Goal: Contribute content: Contribute content

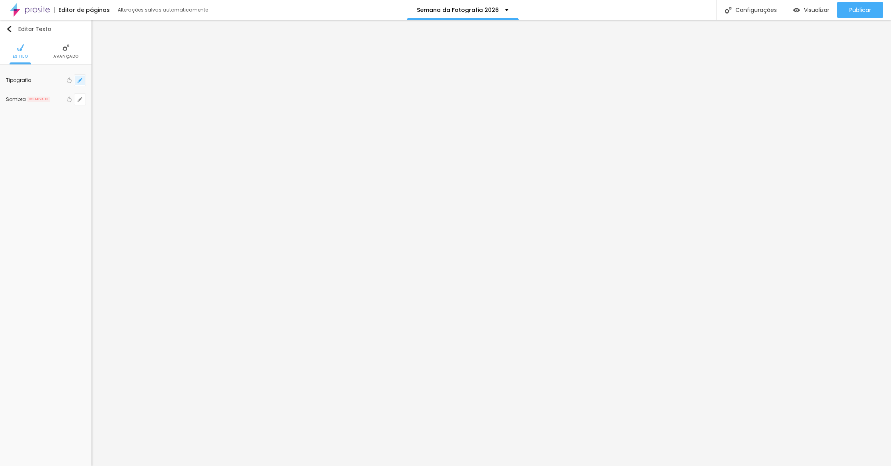
click at [74, 83] on button "button" at bounding box center [79, 80] width 11 height 11
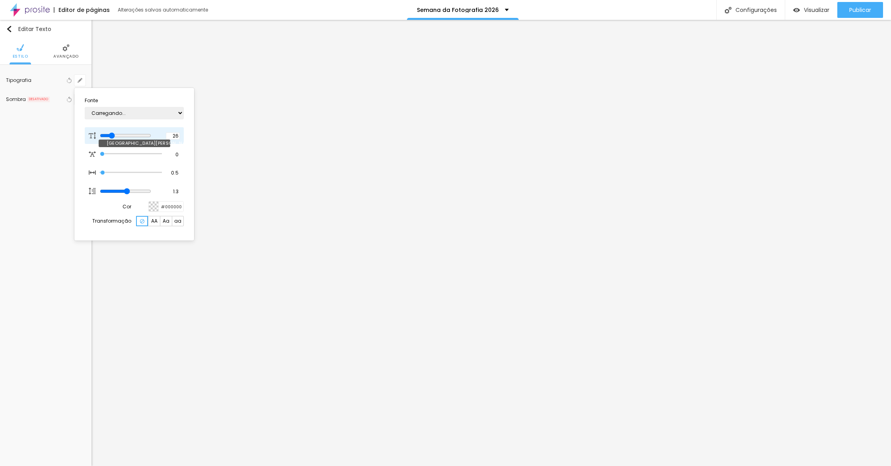
type input "1"
click at [176, 135] on input "26" at bounding box center [173, 135] width 14 height 7
type input "8"
type input "2"
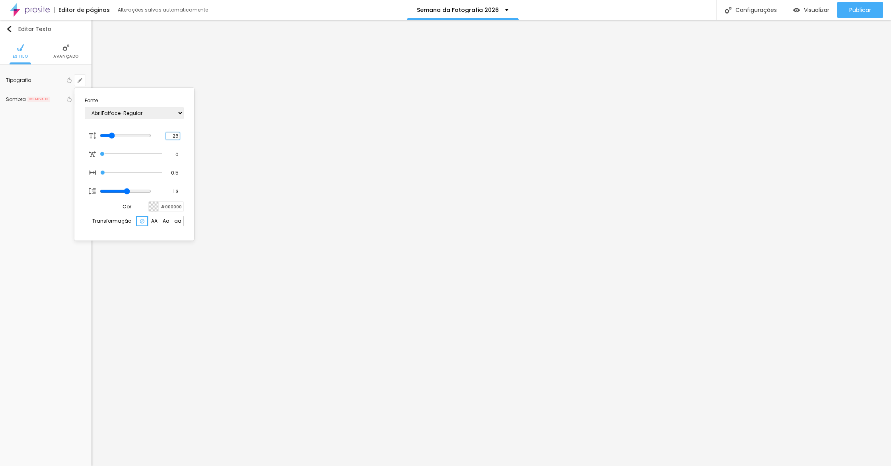
type input "1"
type input "22"
type input "1"
type input "22"
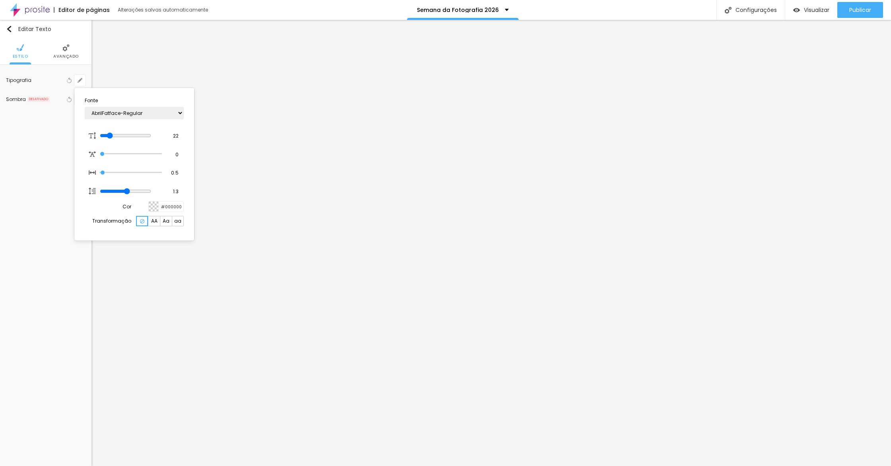
click at [436, 373] on div at bounding box center [445, 233] width 891 height 466
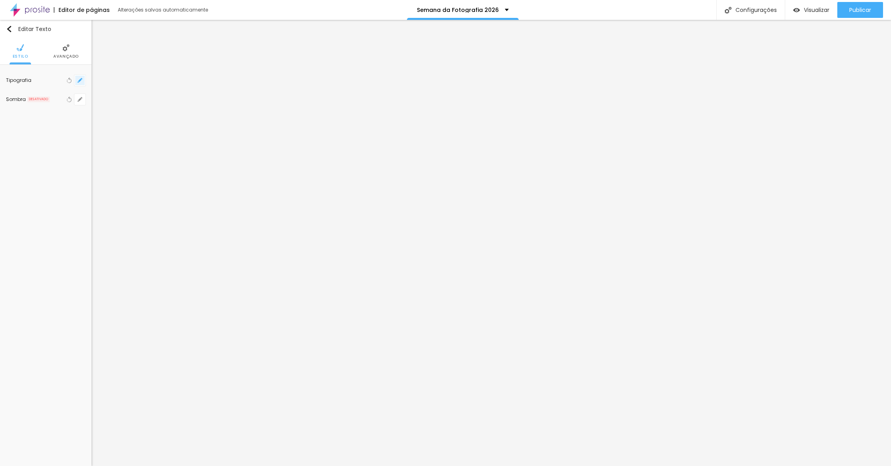
click at [82, 83] on button "button" at bounding box center [79, 80] width 11 height 11
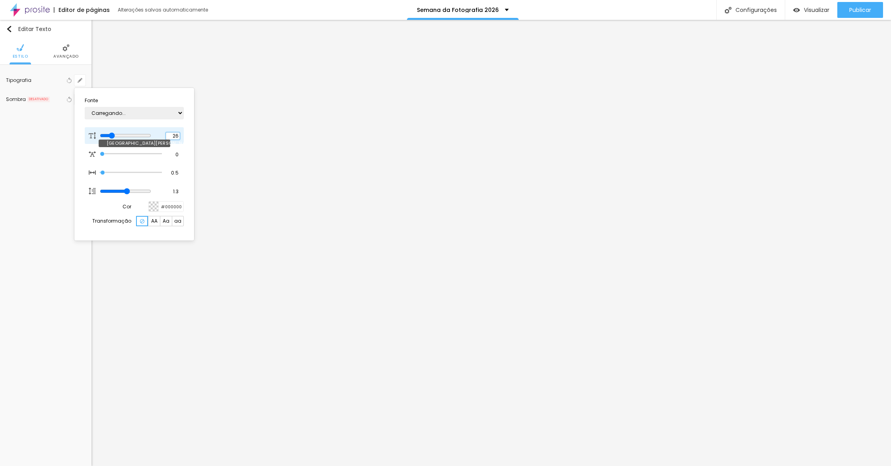
type input "1"
click at [177, 135] on input "26" at bounding box center [173, 135] width 14 height 7
click at [175, 136] on input "26" at bounding box center [173, 135] width 14 height 7
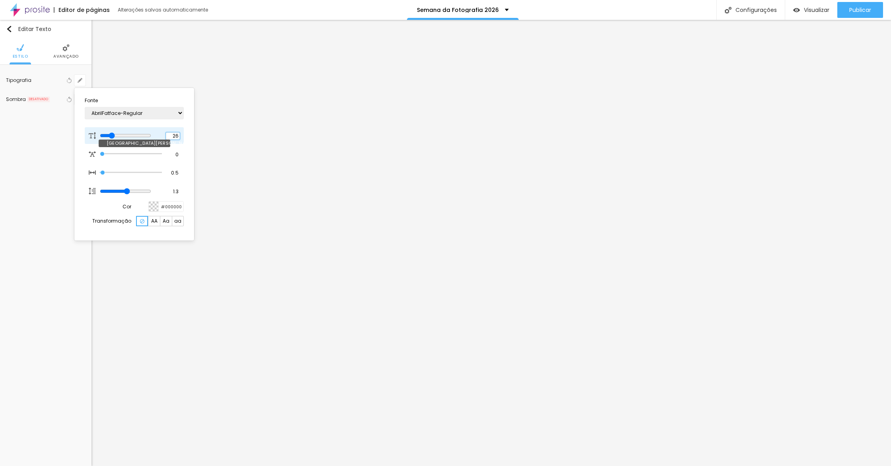
type input "8"
type input "2"
type input "1"
type input "22"
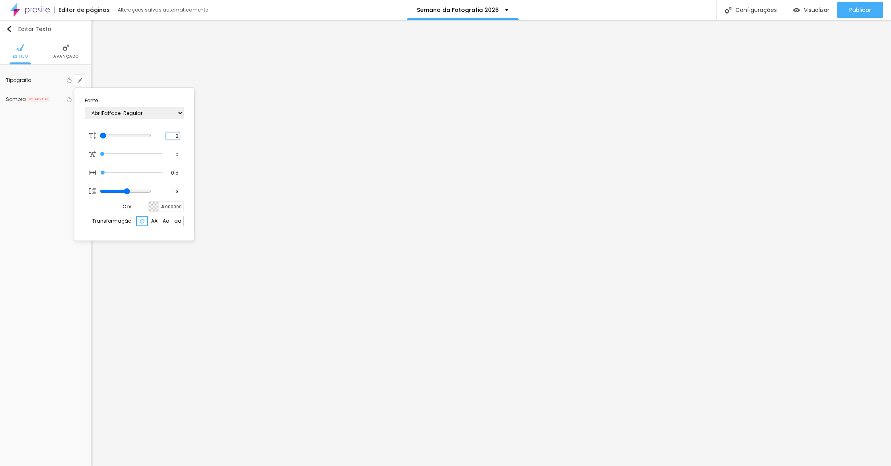
type input "1"
type input "22"
click at [185, 316] on div at bounding box center [445, 233] width 891 height 466
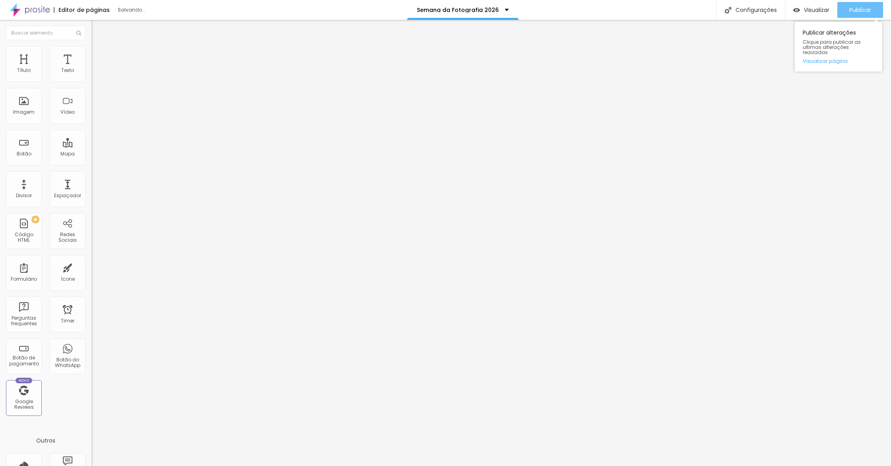
click at [851, 9] on span "Publicar" at bounding box center [860, 10] width 22 height 6
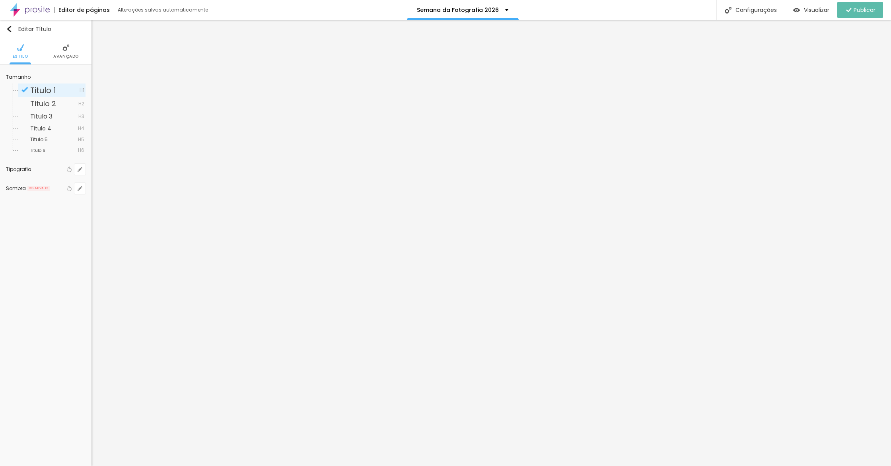
click at [70, 56] on span "Avançado" at bounding box center [65, 56] width 25 height 4
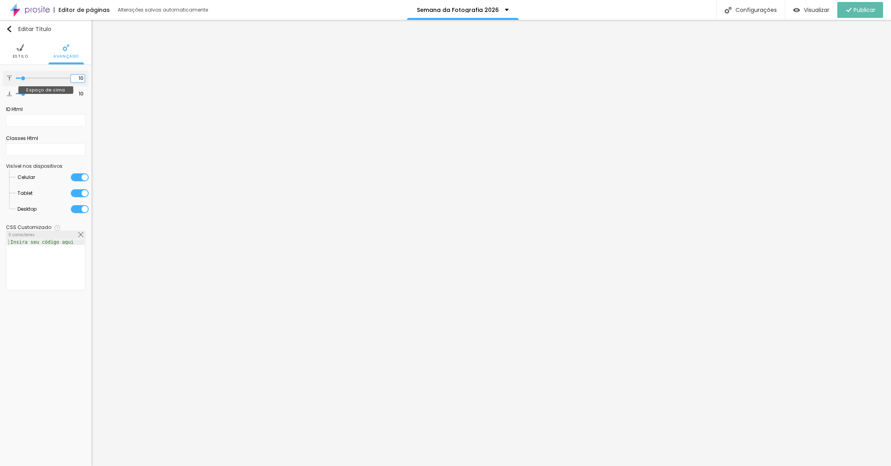
click at [79, 78] on input "10" at bounding box center [78, 79] width 14 height 8
type input "3"
type input "30"
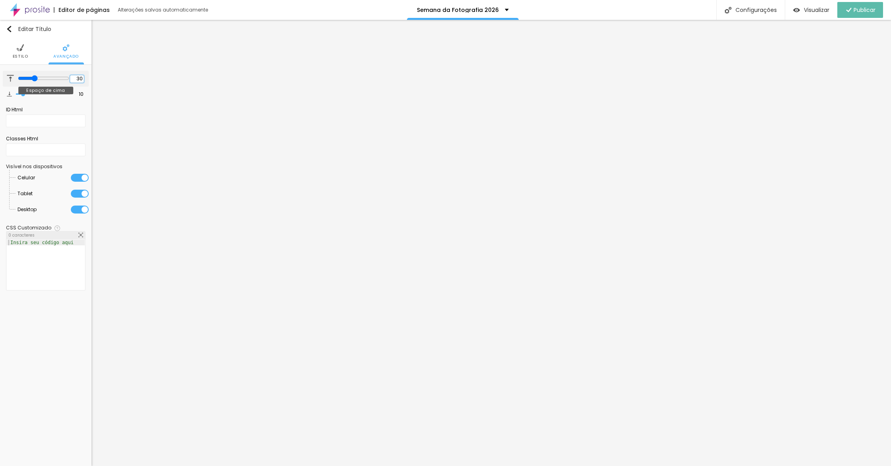
type input "30"
type input "3"
type input "30"
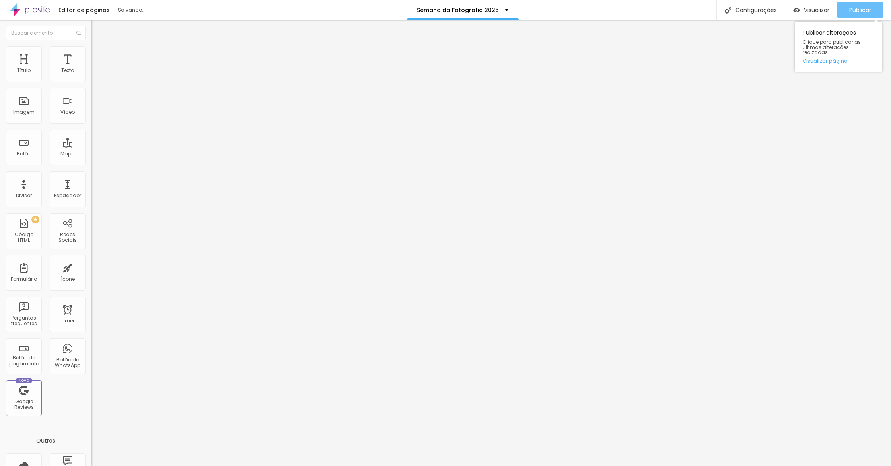
click at [851, 2] on div "Publicar" at bounding box center [860, 10] width 22 height 16
click at [832, 58] on link "Visualizar página" at bounding box center [839, 60] width 72 height 5
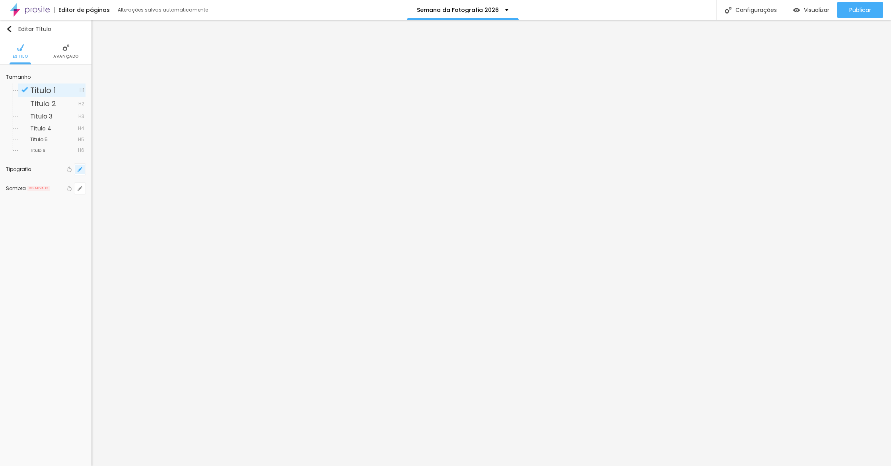
click at [77, 172] on button "button" at bounding box center [79, 169] width 11 height 11
type input "1"
type input "66"
type input "1"
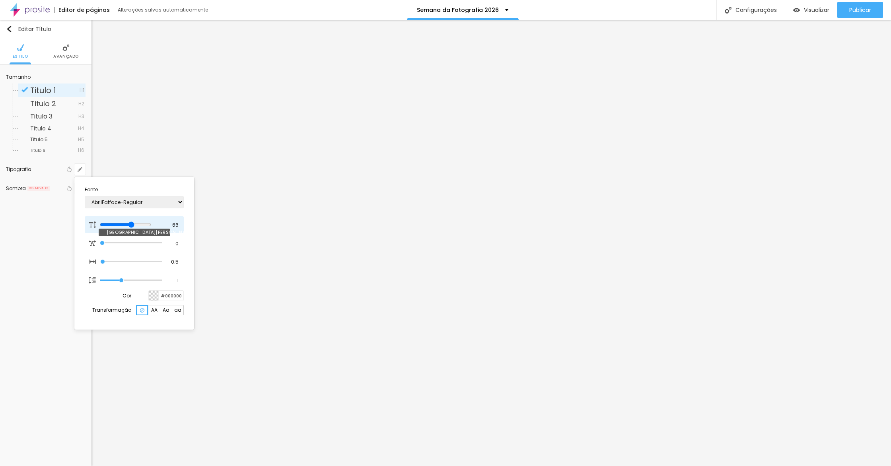
type input "64"
type input "1"
type input "63"
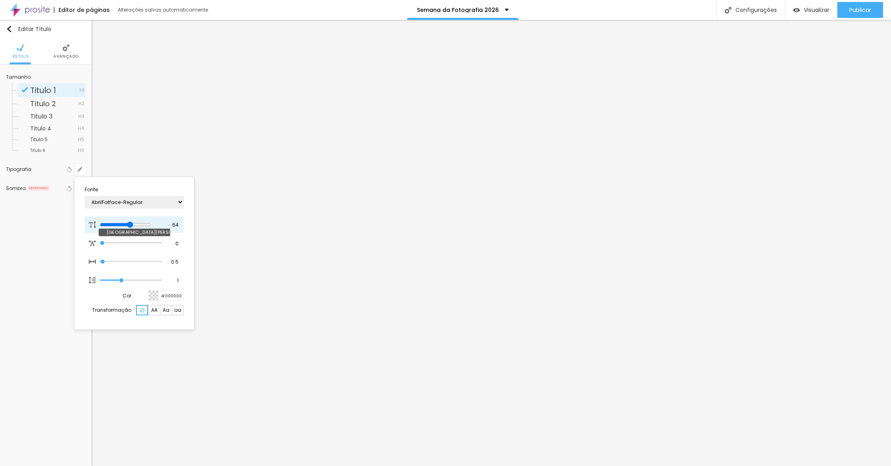
type input "1"
type input "60"
type input "1"
type input "59"
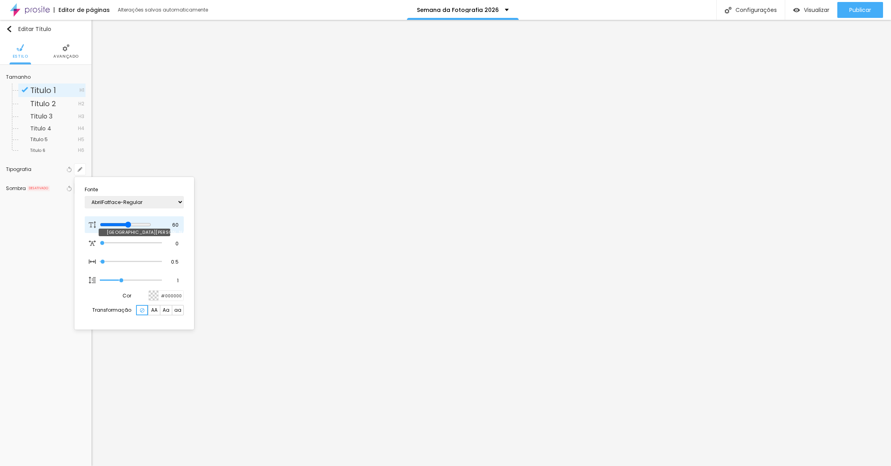
type input "59"
type input "1"
type input "58"
type input "1"
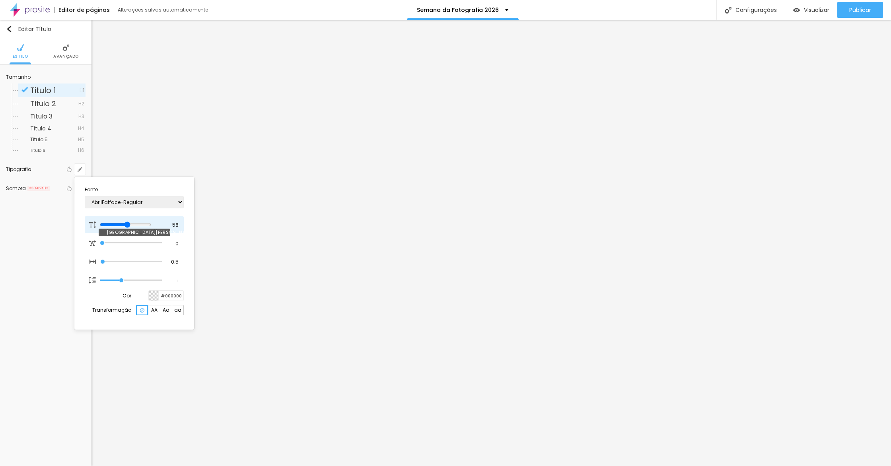
type input "52"
type input "1"
type input "50"
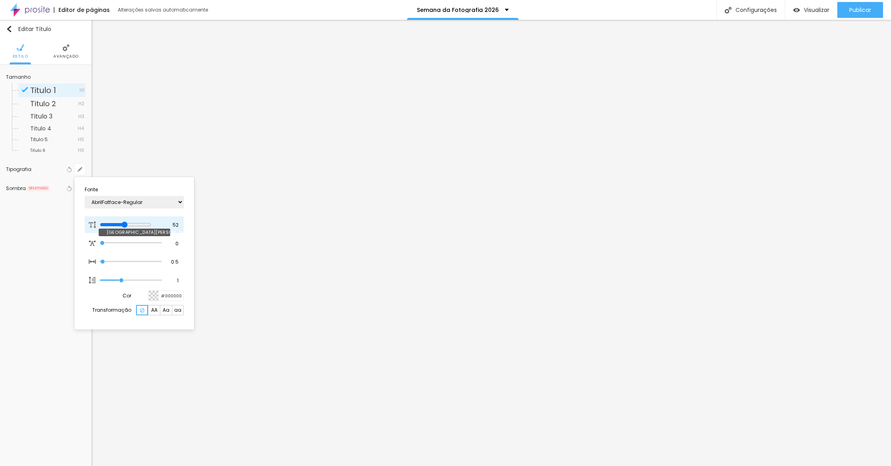
type input "1"
type input "51"
type input "1"
type input "50"
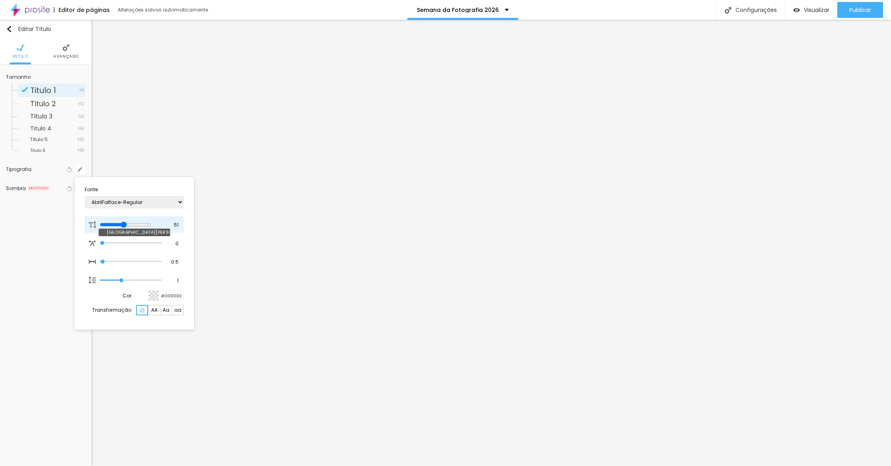
type input "50"
type input "1"
type input "49"
type input "1"
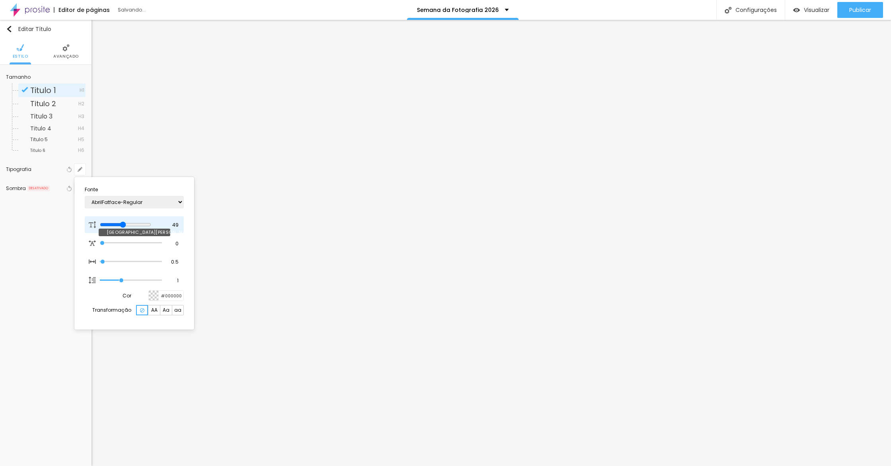
type input "48"
type input "1"
type input "47"
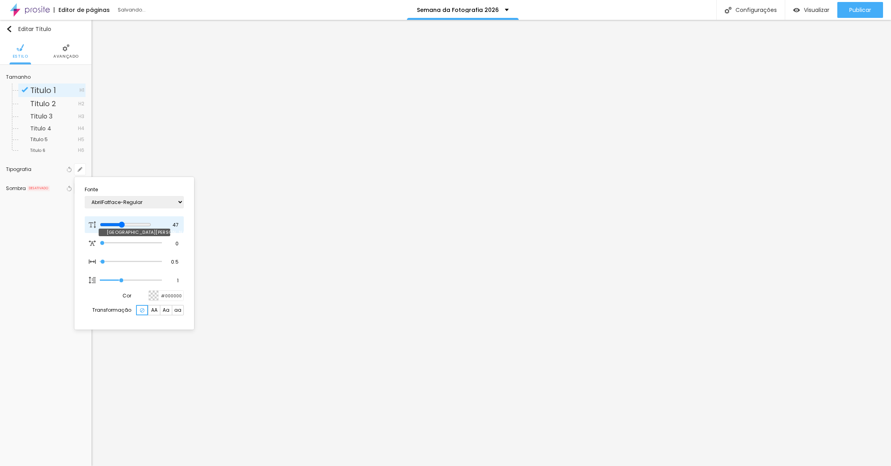
type input "1"
type input "49"
type input "1"
type input "48"
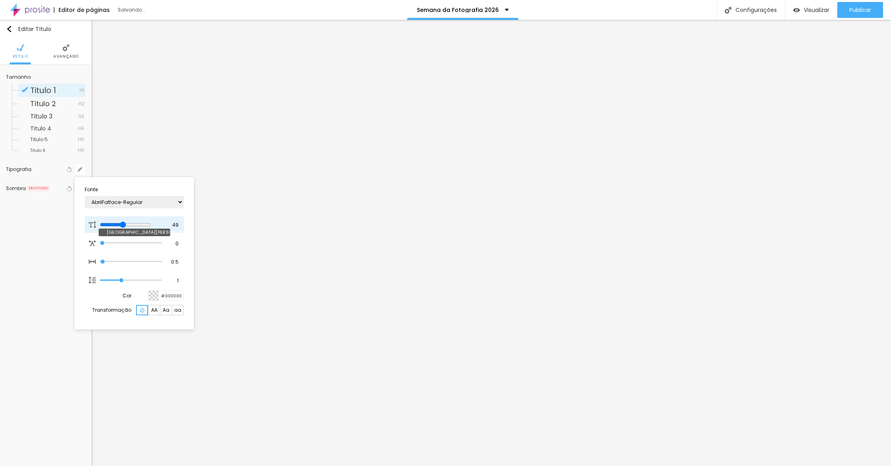
type input "48"
type input "1"
drag, startPoint x: 138, startPoint y: 223, endPoint x: 127, endPoint y: 223, distance: 10.7
type input "48"
click at [127, 223] on input "range" at bounding box center [125, 225] width 51 height 6
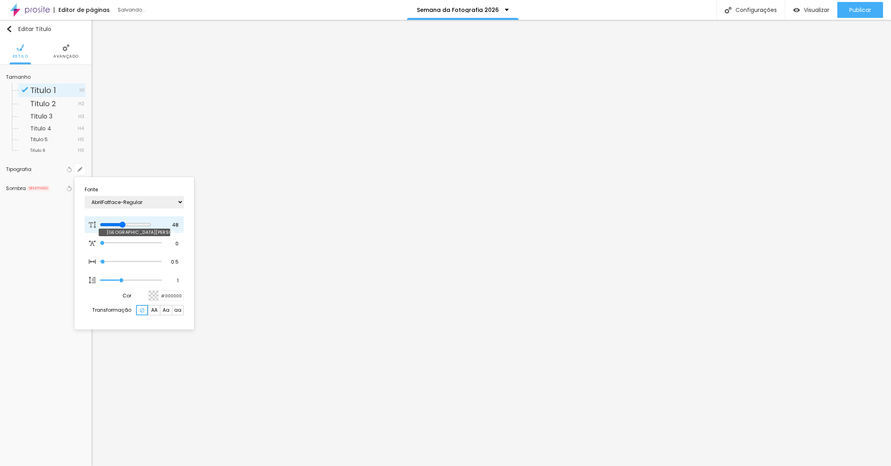
type input "1"
click at [583, 340] on div at bounding box center [445, 233] width 891 height 466
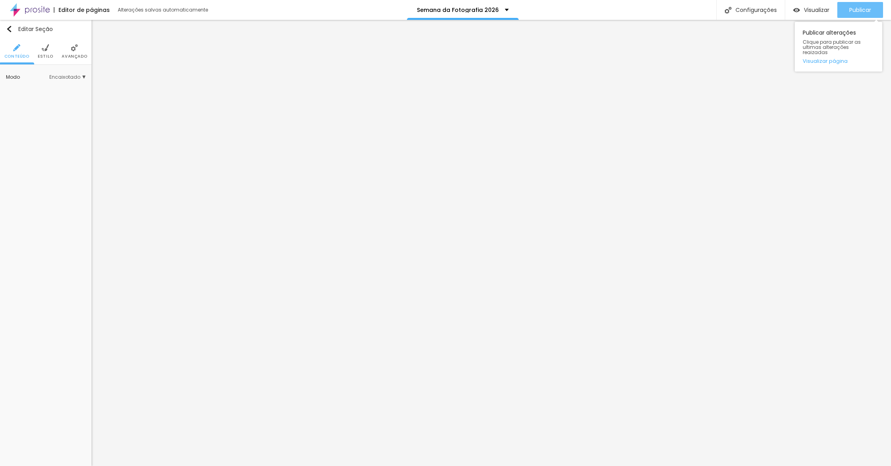
click at [851, 8] on span "Publicar" at bounding box center [860, 10] width 22 height 6
click at [830, 58] on link "Visualizar página" at bounding box center [839, 60] width 72 height 5
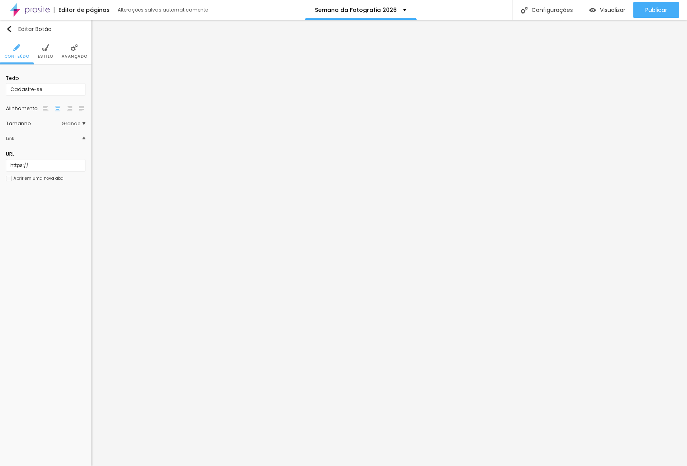
click at [45, 58] on span "Estilo" at bounding box center [46, 56] width 16 height 4
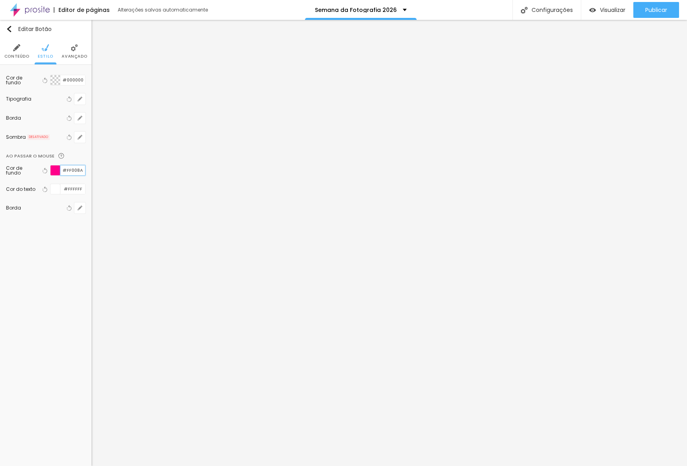
click at [77, 171] on input "#FF008A" at bounding box center [72, 170] width 25 height 10
click at [76, 77] on button "button" at bounding box center [79, 80] width 11 height 11
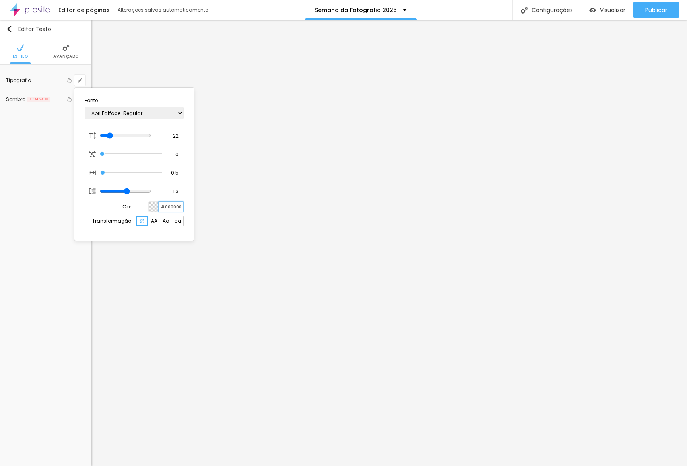
click at [177, 208] on input "#000000" at bounding box center [171, 207] width 25 height 10
paste input "FF008A"
type input "1"
type input "#FF008A"
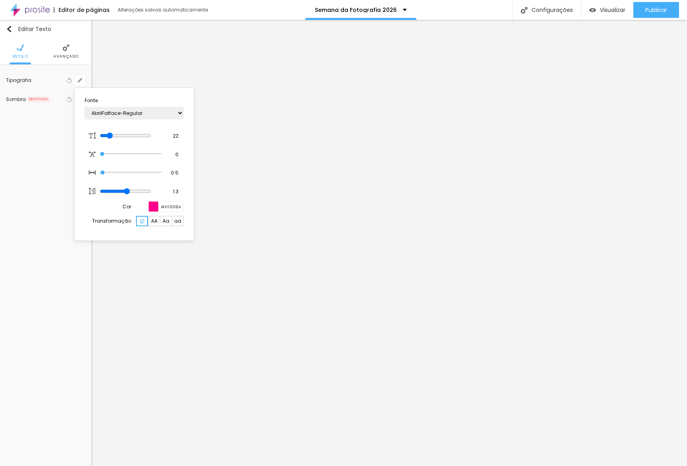
click at [202, 267] on div at bounding box center [343, 233] width 687 height 466
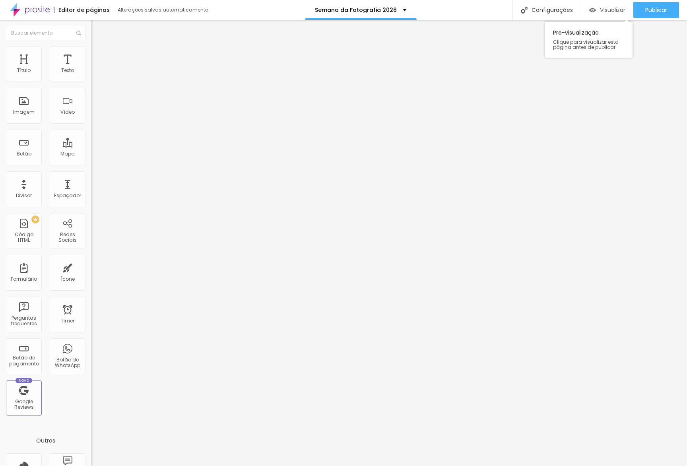
click at [610, 9] on span "Visualizar" at bounding box center [612, 10] width 25 height 6
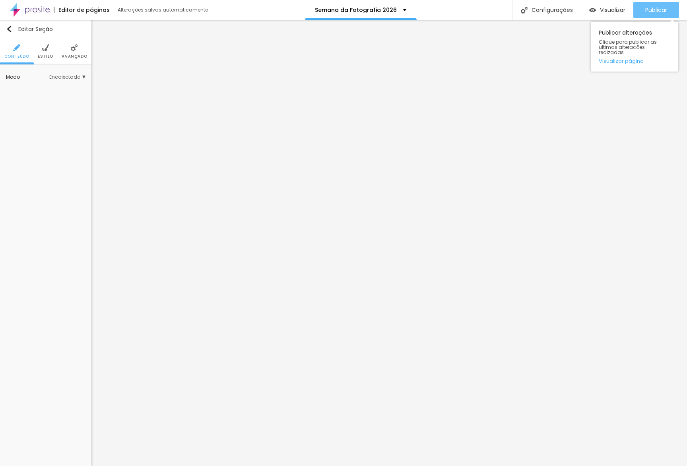
click at [645, 7] on span "Publicar" at bounding box center [656, 10] width 22 height 6
